Goal: Task Accomplishment & Management: Use online tool/utility

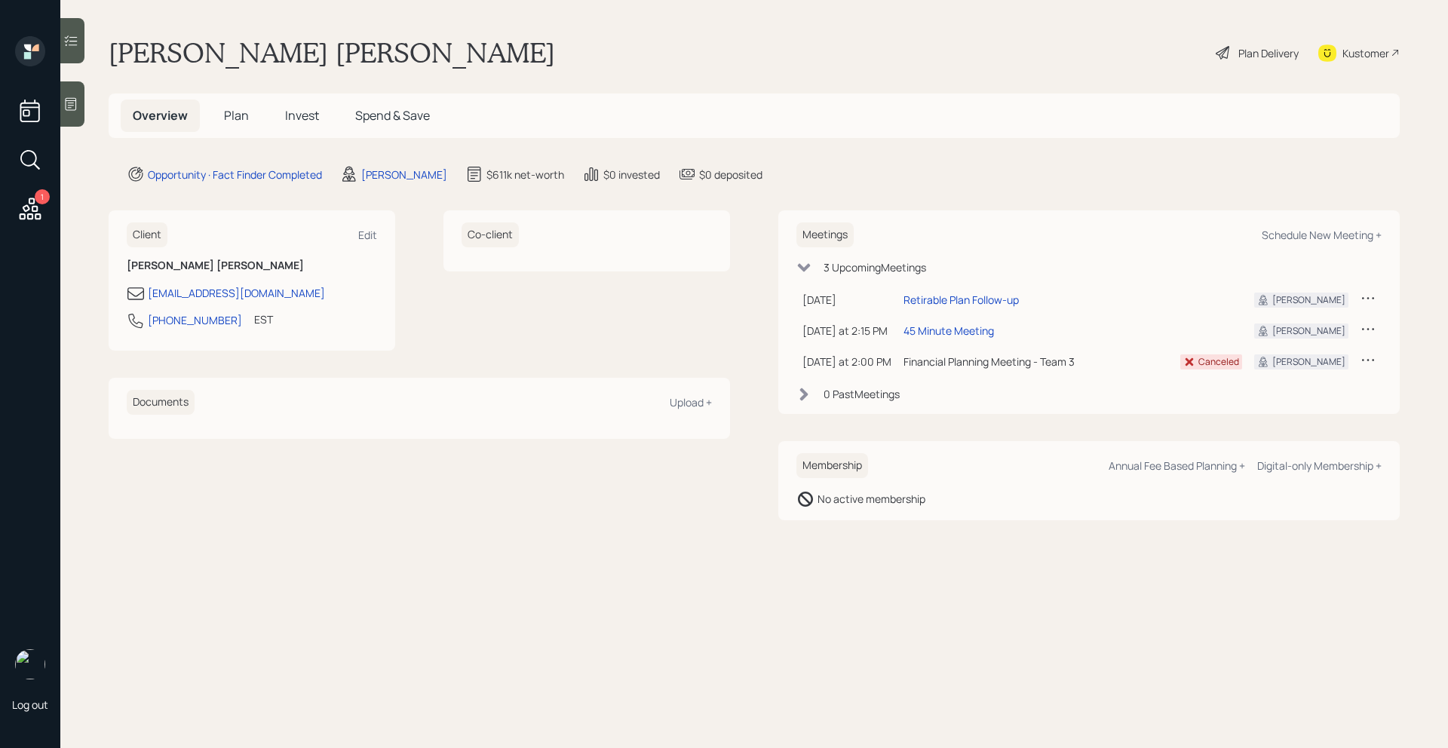
click at [235, 114] on span "Plan" at bounding box center [236, 115] width 25 height 17
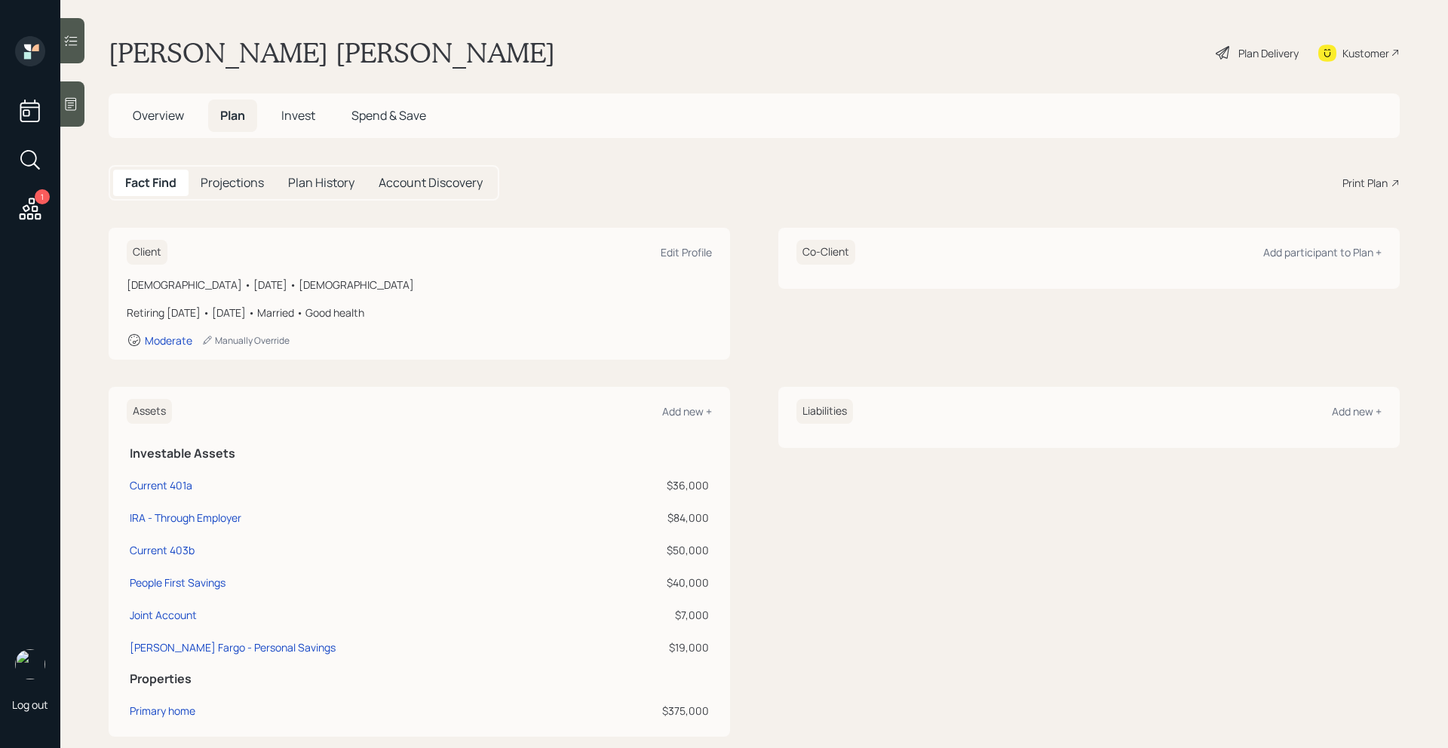
click at [1370, 176] on div "Print Plan" at bounding box center [1365, 183] width 45 height 16
